Goal: Information Seeking & Learning: Learn about a topic

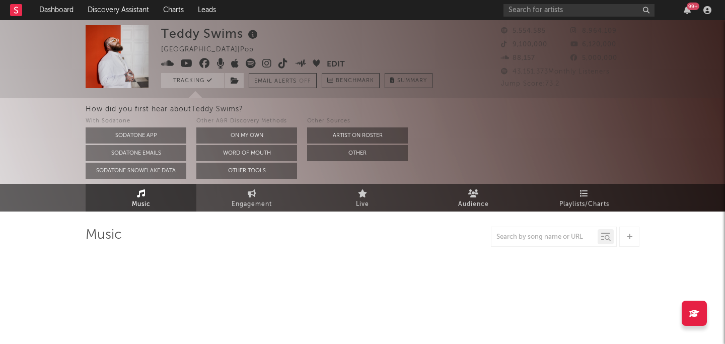
select select "6m"
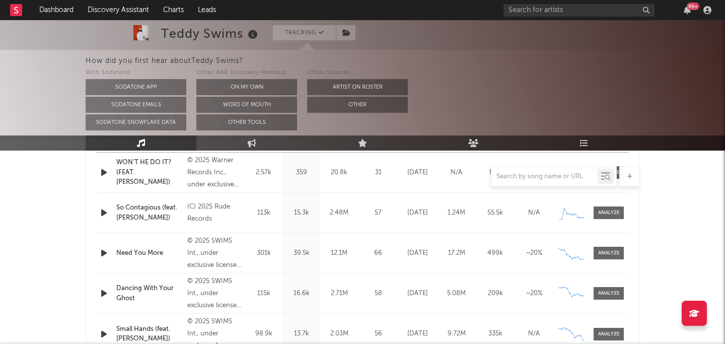
scroll to position [473, 0]
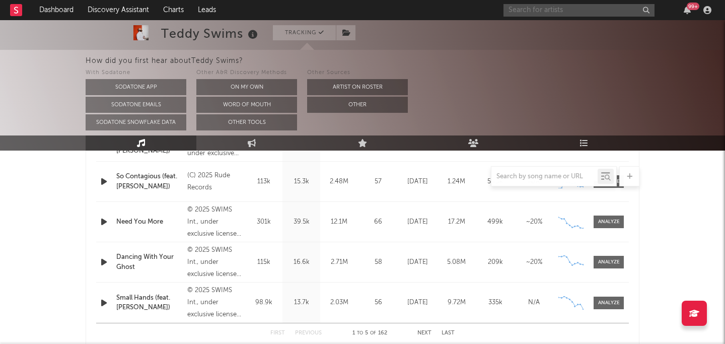
click at [551, 13] on input "text" at bounding box center [579, 10] width 151 height 13
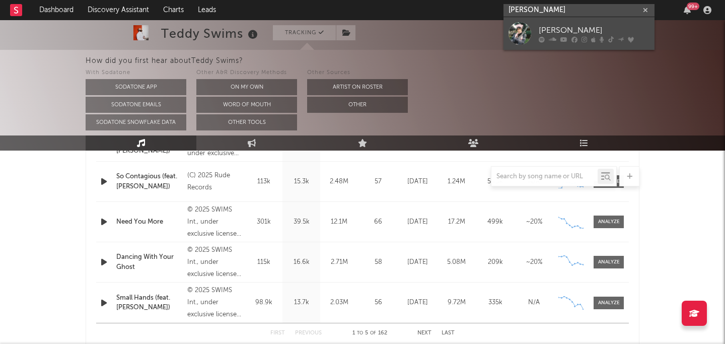
type input "[PERSON_NAME]"
click at [546, 40] on div at bounding box center [594, 39] width 111 height 6
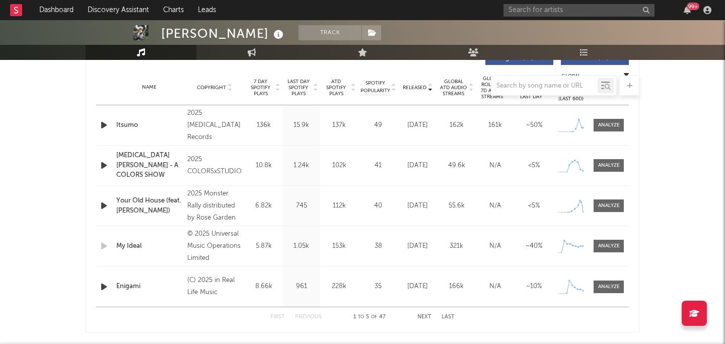
scroll to position [407, 0]
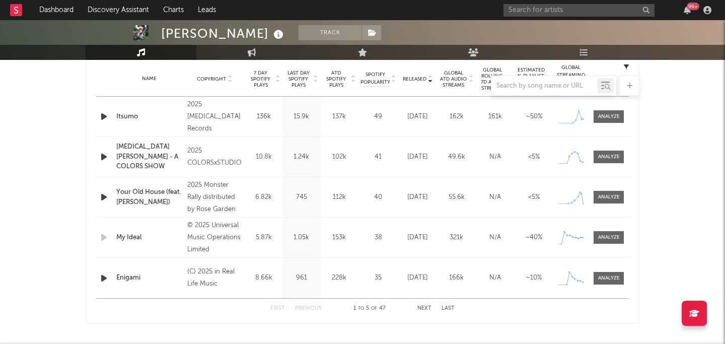
click at [451, 85] on div at bounding box center [363, 86] width 554 height 20
click at [457, 82] on div at bounding box center [363, 86] width 554 height 20
click at [456, 79] on div at bounding box center [363, 86] width 554 height 20
click at [453, 76] on div at bounding box center [363, 86] width 554 height 20
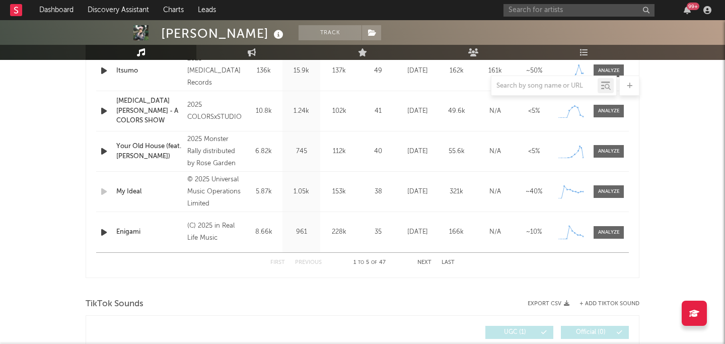
scroll to position [433, 0]
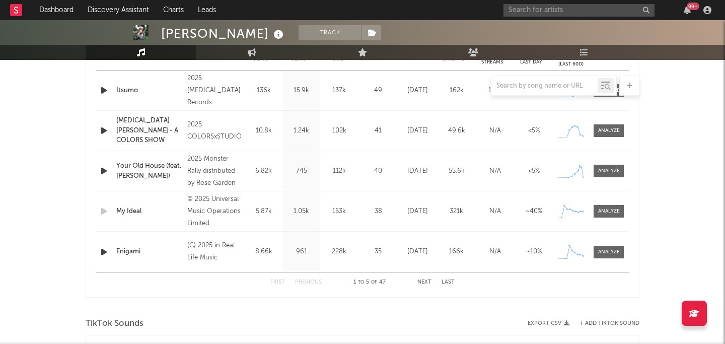
click at [425, 281] on button "Next" at bounding box center [425, 283] width 14 height 6
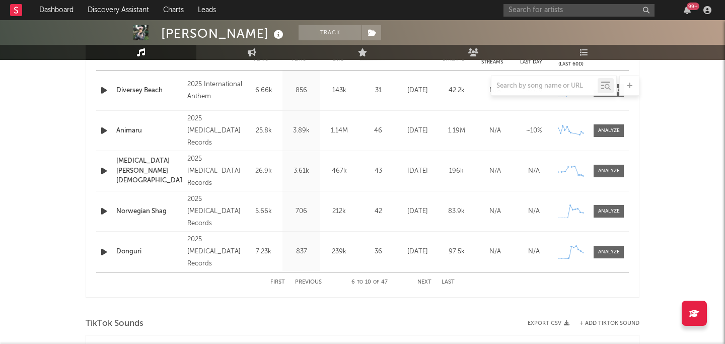
click at [426, 278] on div "First Previous 6 to 10 of 47 Next Last" at bounding box center [363, 283] width 184 height 20
click at [424, 281] on button "Next" at bounding box center [425, 283] width 14 height 6
click at [426, 281] on button "Next" at bounding box center [425, 283] width 14 height 6
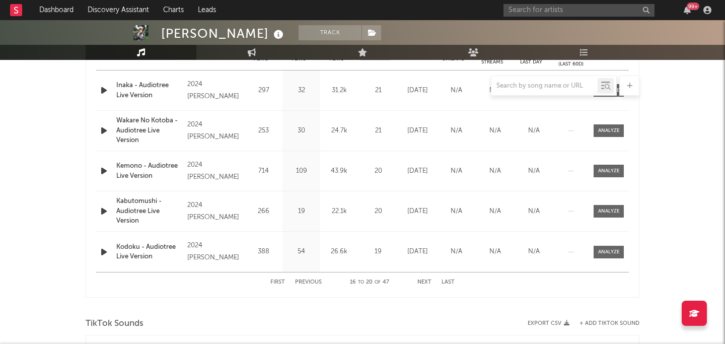
click at [428, 282] on button "Next" at bounding box center [425, 283] width 14 height 6
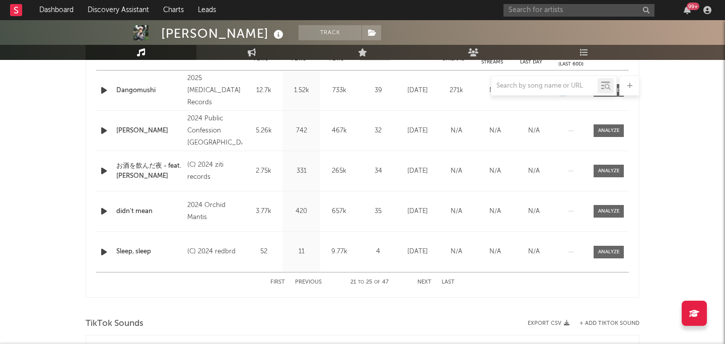
click at [428, 282] on button "Next" at bounding box center [425, 283] width 14 height 6
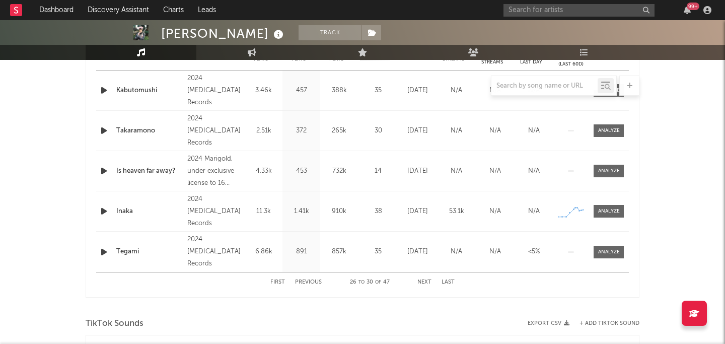
click at [428, 282] on button "Next" at bounding box center [425, 283] width 14 height 6
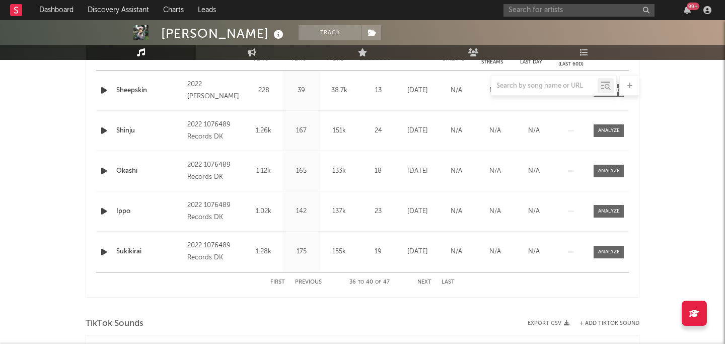
click at [428, 282] on button "Next" at bounding box center [425, 283] width 14 height 6
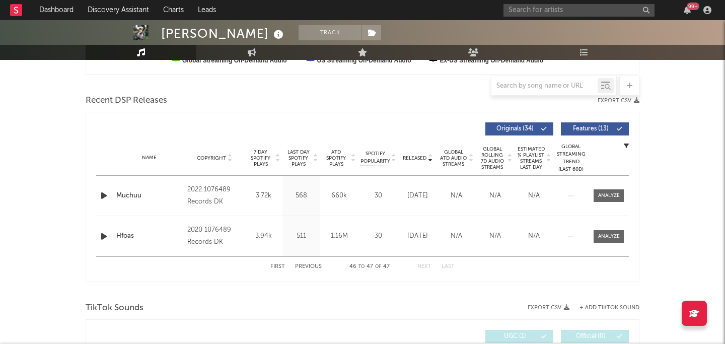
scroll to position [322, 0]
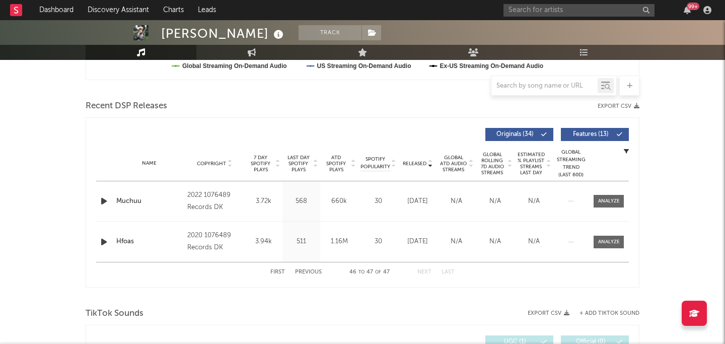
click at [307, 272] on button "Previous" at bounding box center [308, 273] width 27 height 6
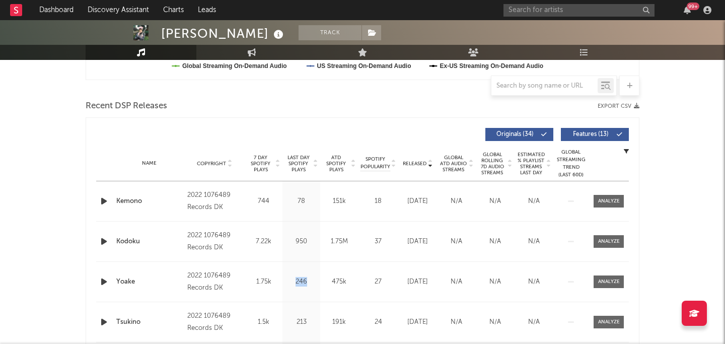
click at [307, 272] on div "Last Day Spotify Plays 246" at bounding box center [302, 282] width 38 height 40
click at [344, 272] on div "Name Yoake Copyright 2022 1076489 Records DK Label 1076489 Records DK Album Nam…" at bounding box center [362, 282] width 533 height 40
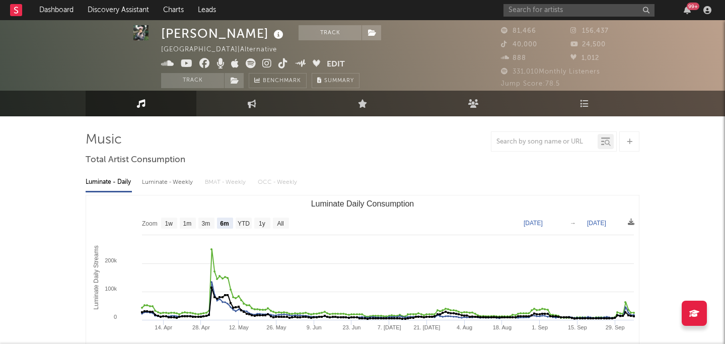
scroll to position [0, 0]
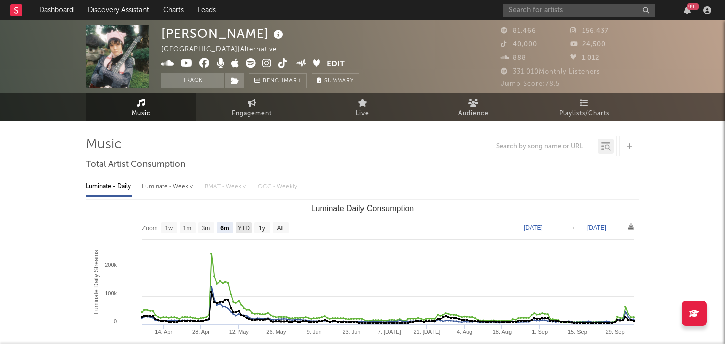
click at [250, 231] on rect "Luminate Daily Consumption" at bounding box center [244, 227] width 16 height 11
select select "YTD"
type input "[DATE]"
